Goal: Navigation & Orientation: Go to known website

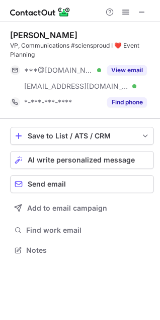
scroll to position [243, 160]
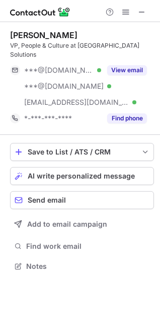
scroll to position [250, 160]
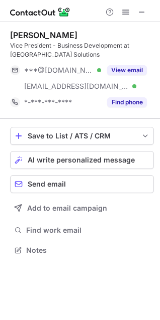
scroll to position [243, 160]
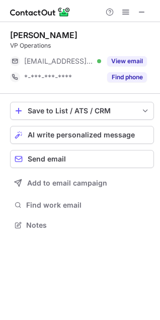
scroll to position [218, 160]
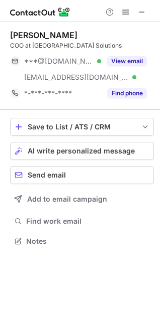
scroll to position [234, 160]
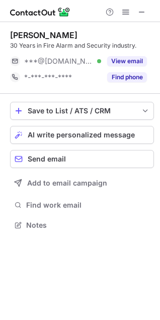
scroll to position [218, 160]
